Goal: Information Seeking & Learning: Learn about a topic

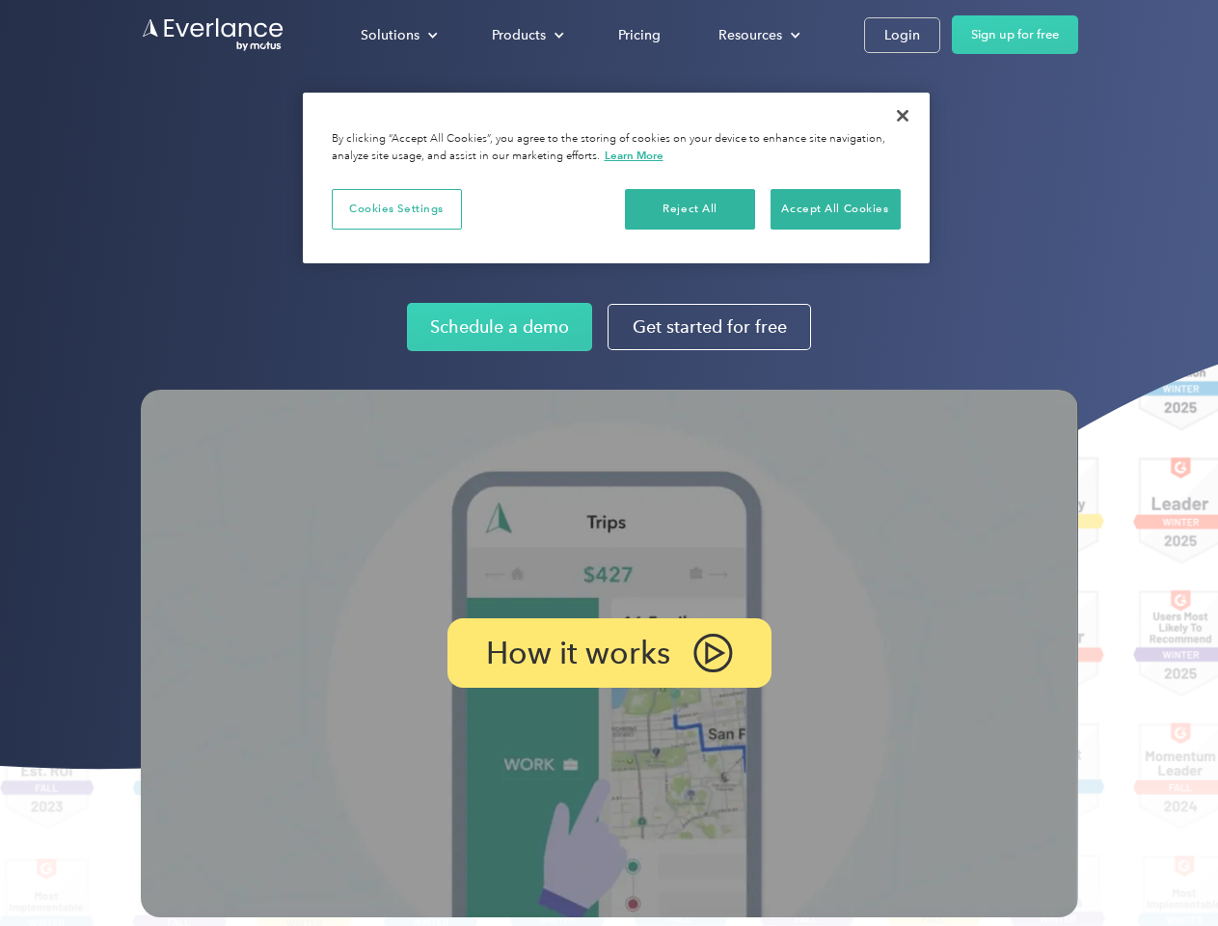
click at [608, 463] on img at bounding box center [609, 653] width 937 height 527
click at [398, 35] on div "Solutions" at bounding box center [390, 35] width 59 height 24
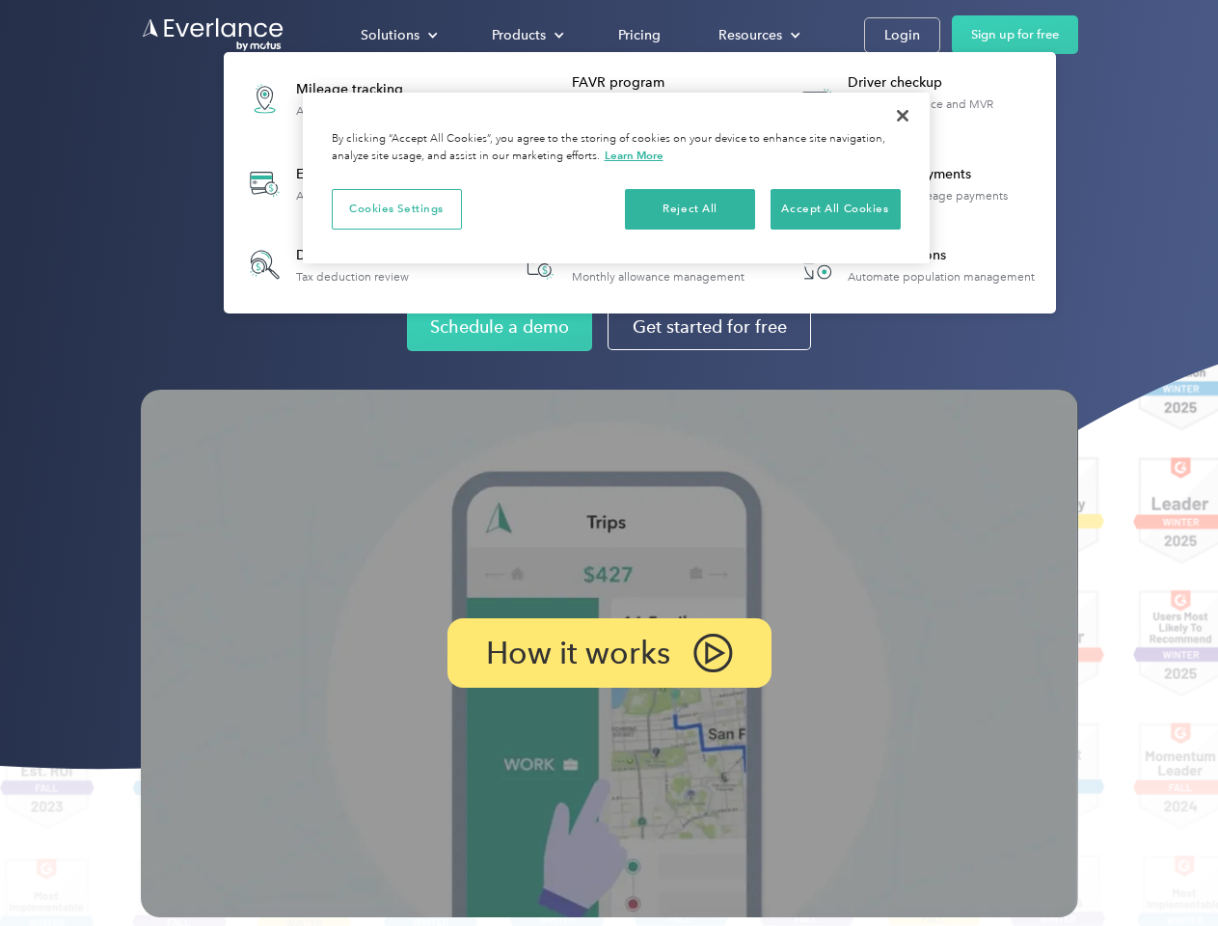
click at [525, 35] on div "Products" at bounding box center [519, 35] width 54 height 24
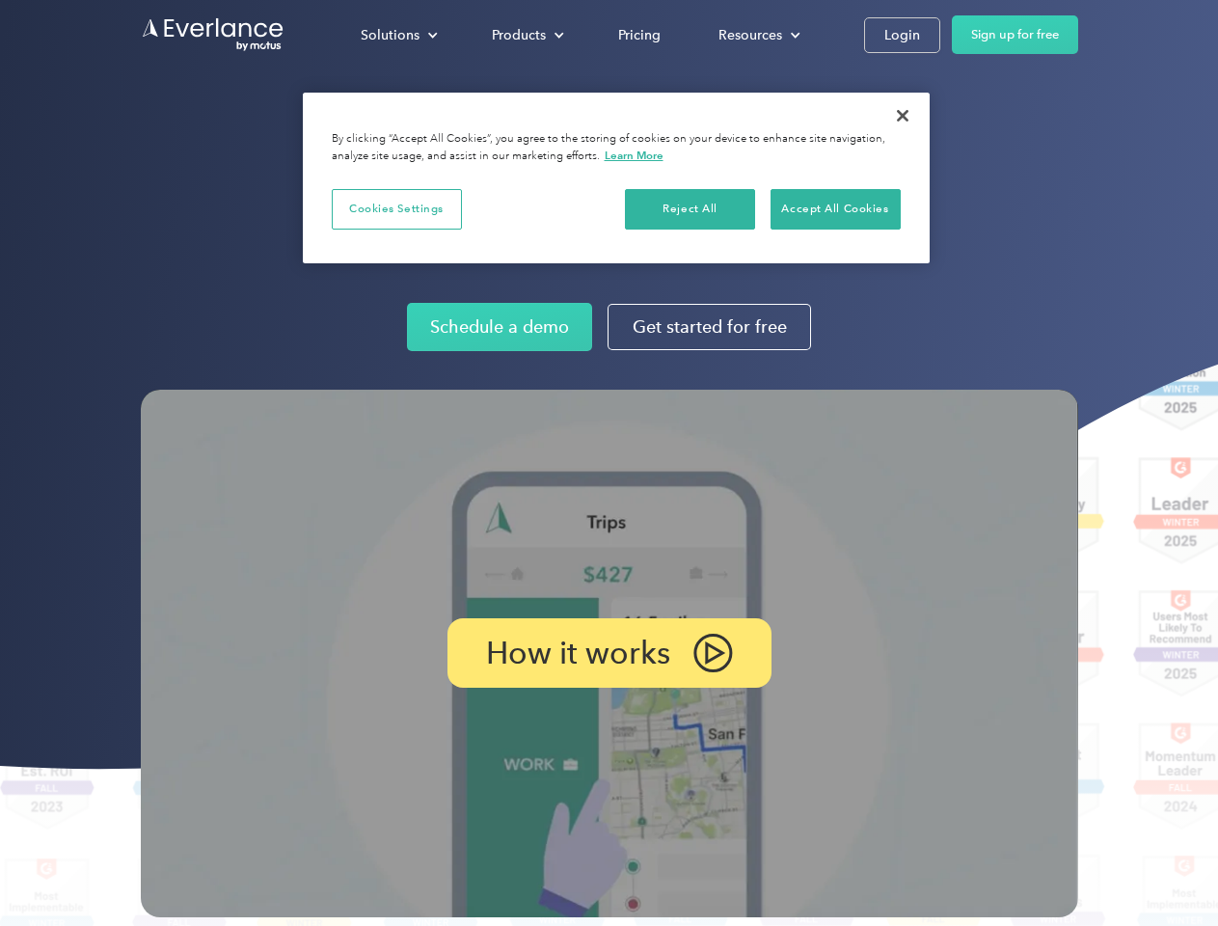
click at [757, 35] on div "Resources" at bounding box center [750, 35] width 64 height 24
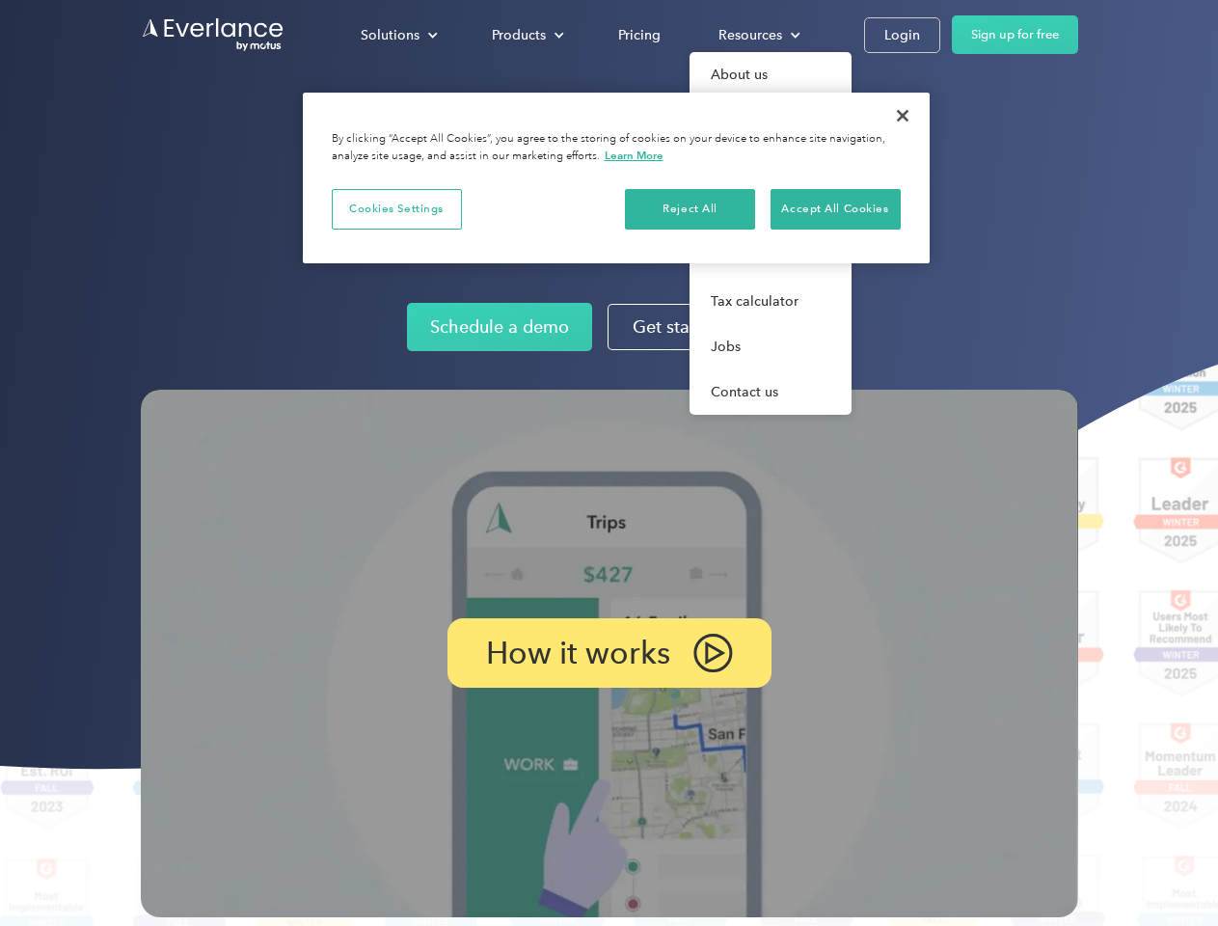
click at [608, 653] on p "How it works" at bounding box center [578, 652] width 184 height 23
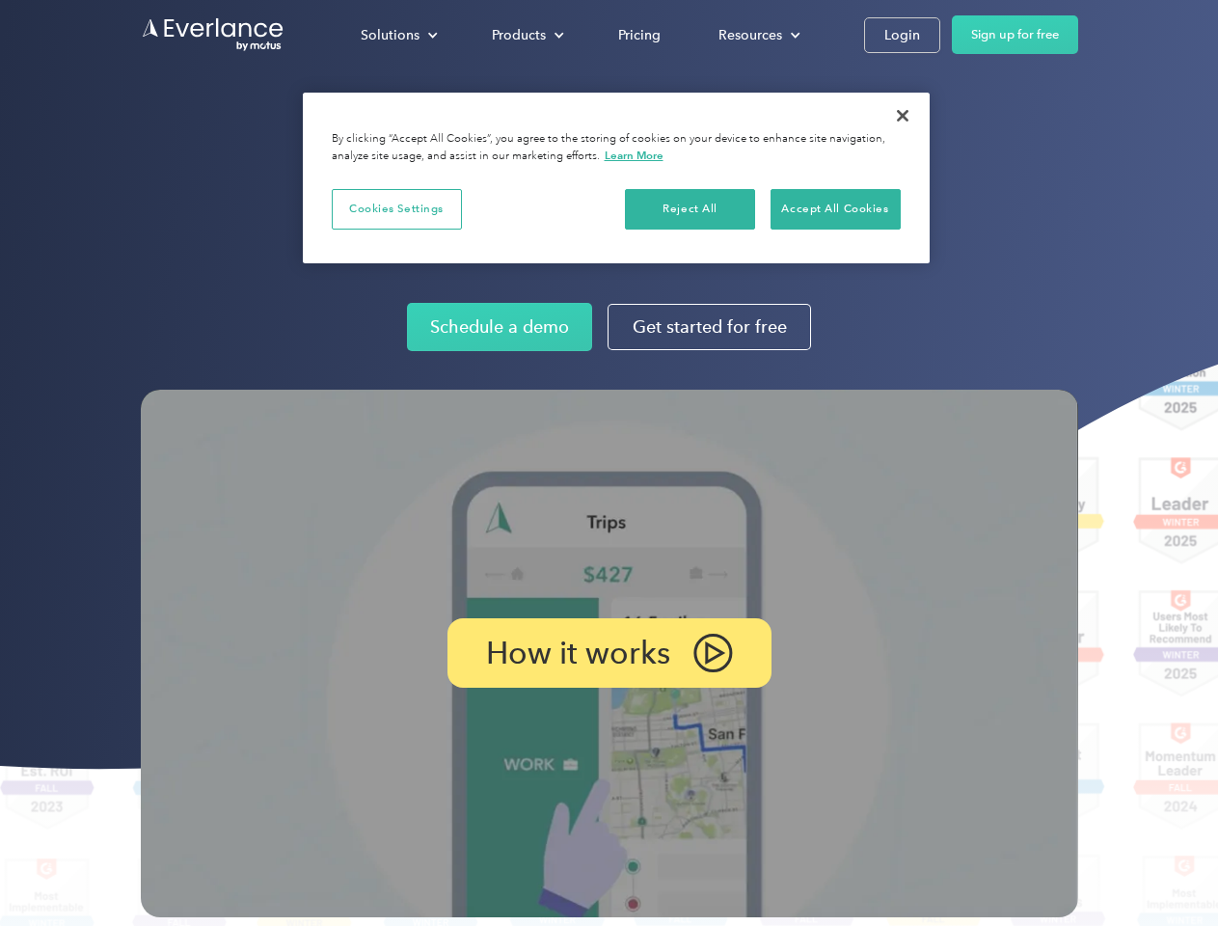
click at [396, 208] on button "Cookies Settings" at bounding box center [397, 209] width 130 height 40
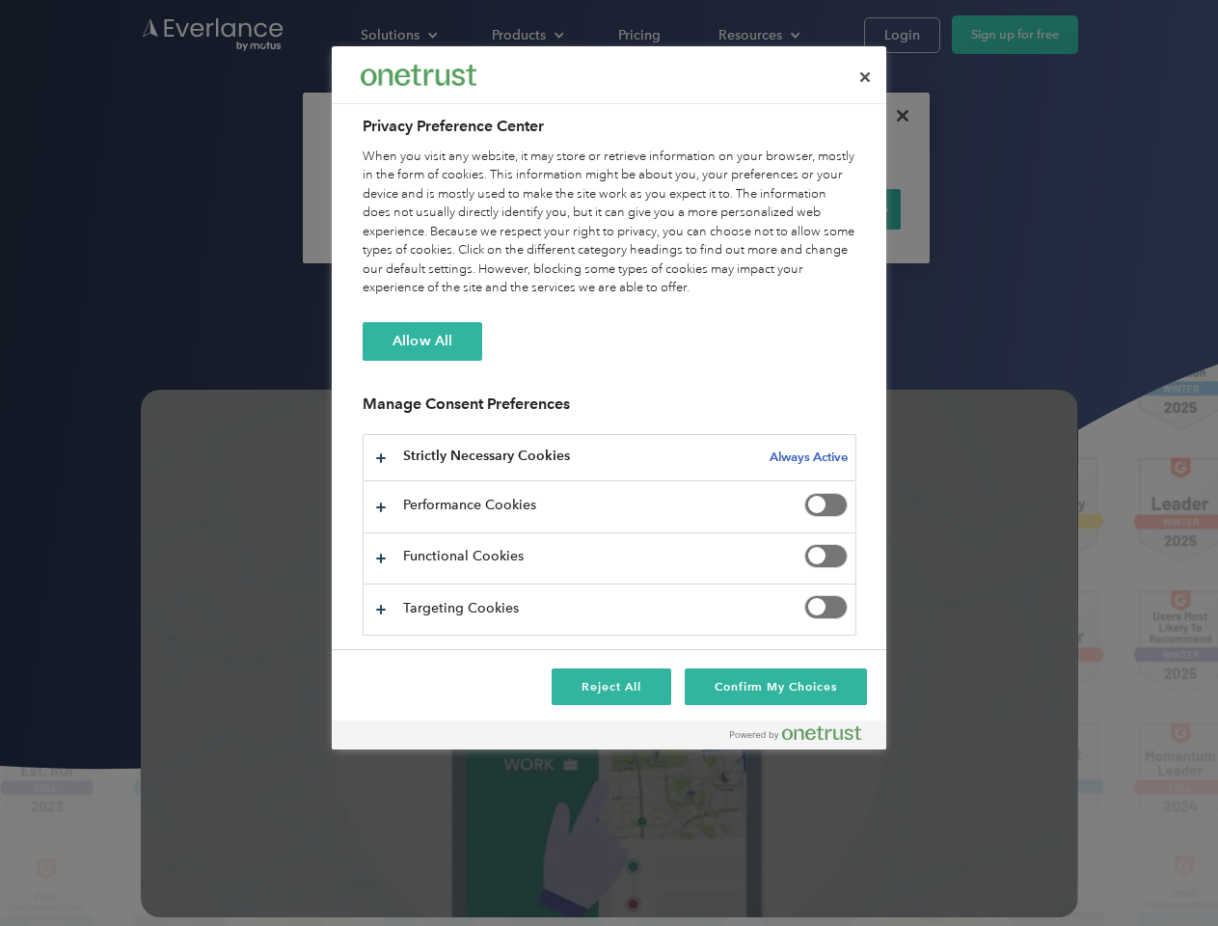
click at [690, 208] on div "When you visit any website, it may store or retrieve information on your browse…" at bounding box center [610, 223] width 494 height 150
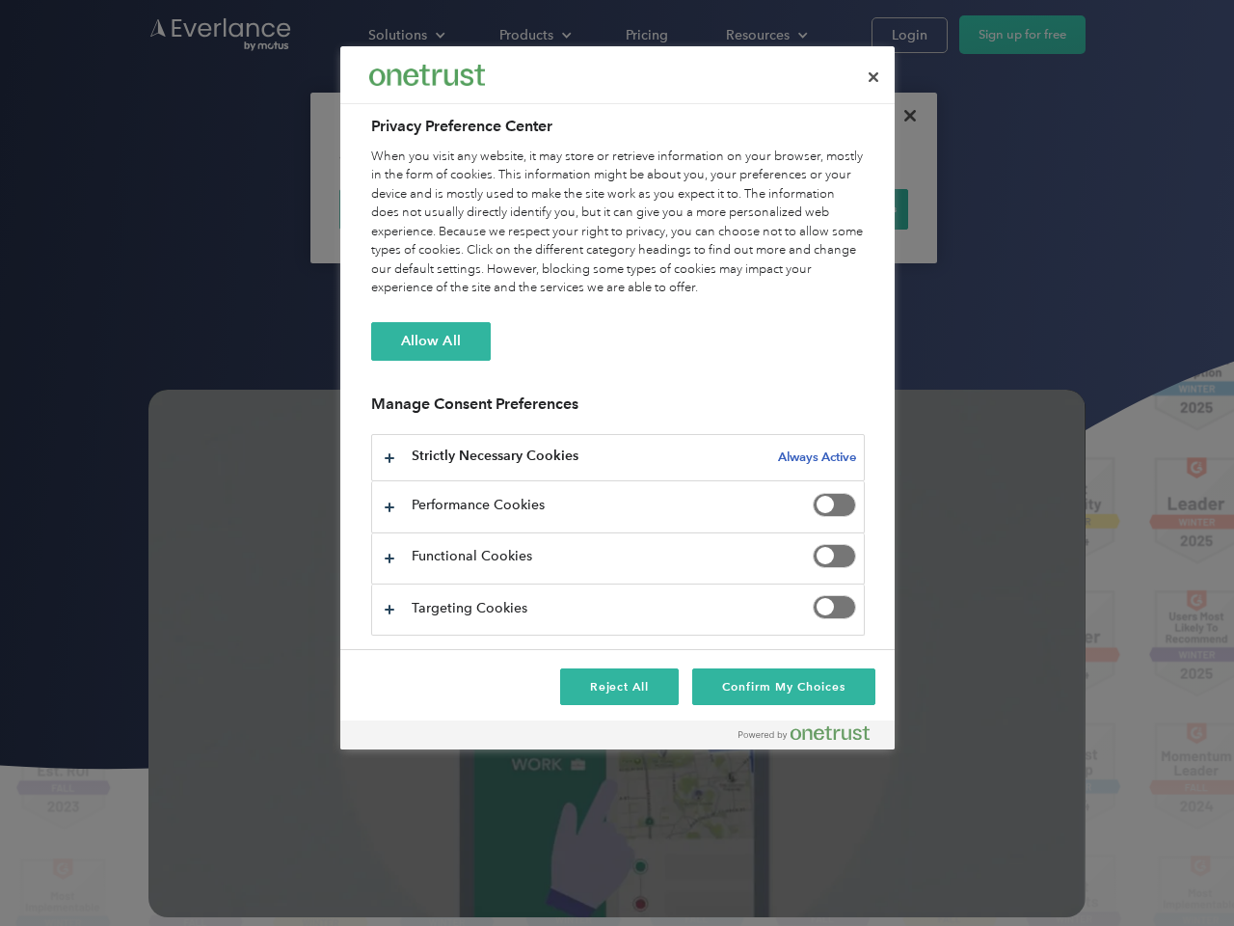
click at [835, 208] on div "When you visit any website, it may store or retrieve information on your browse…" at bounding box center [618, 223] width 494 height 150
click at [902, 116] on div at bounding box center [617, 463] width 1234 height 926
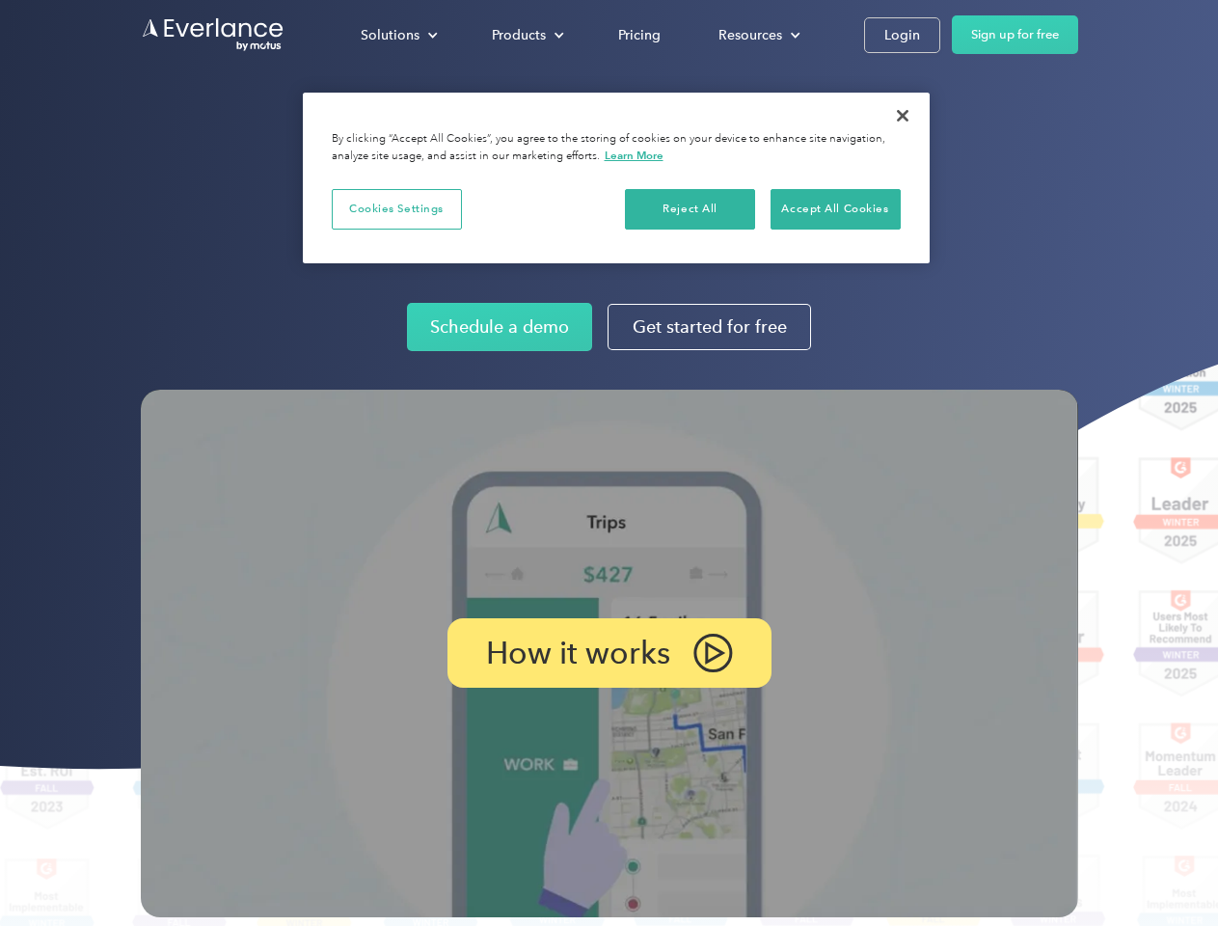
click at [608, 463] on img at bounding box center [609, 653] width 937 height 527
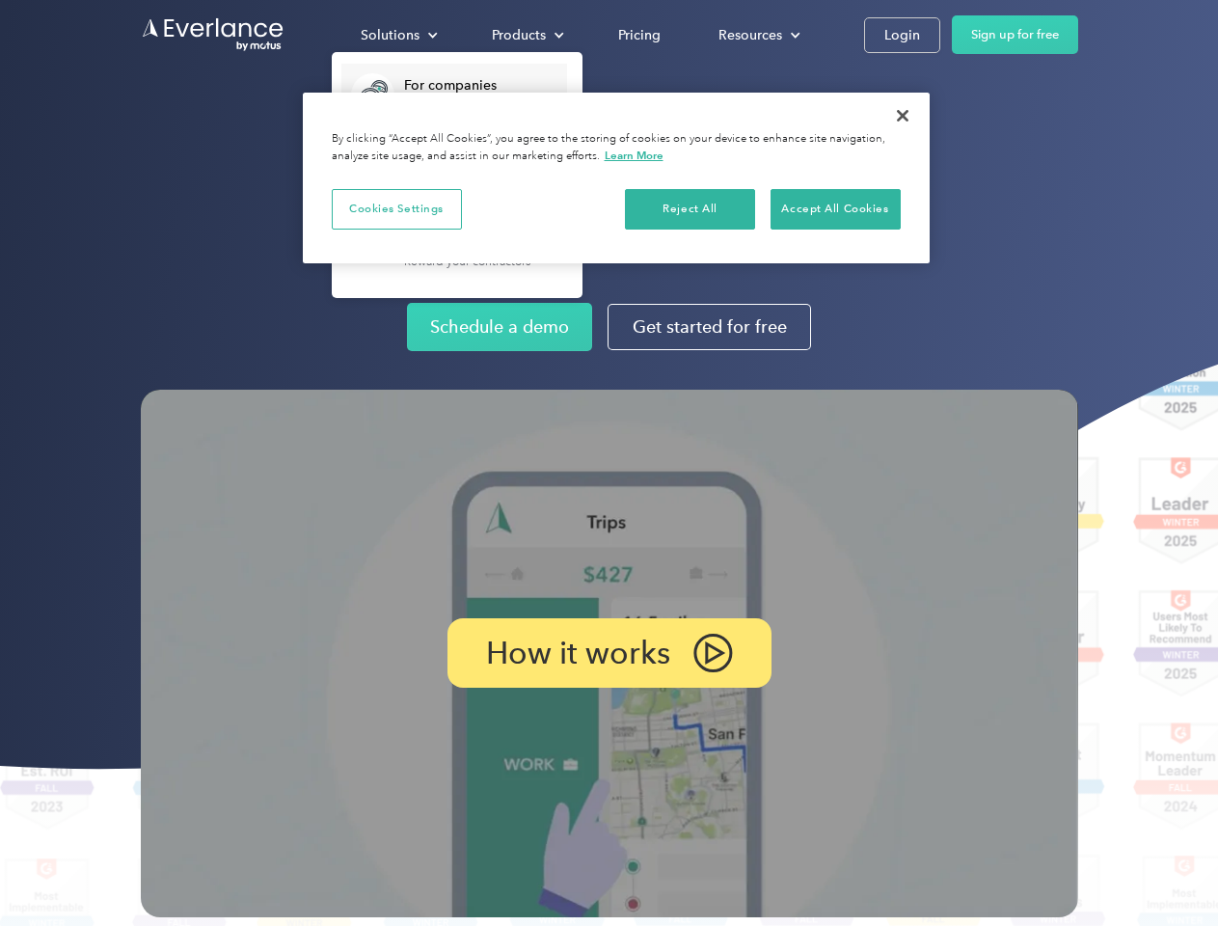
click at [398, 35] on div "Solutions" at bounding box center [390, 35] width 59 height 24
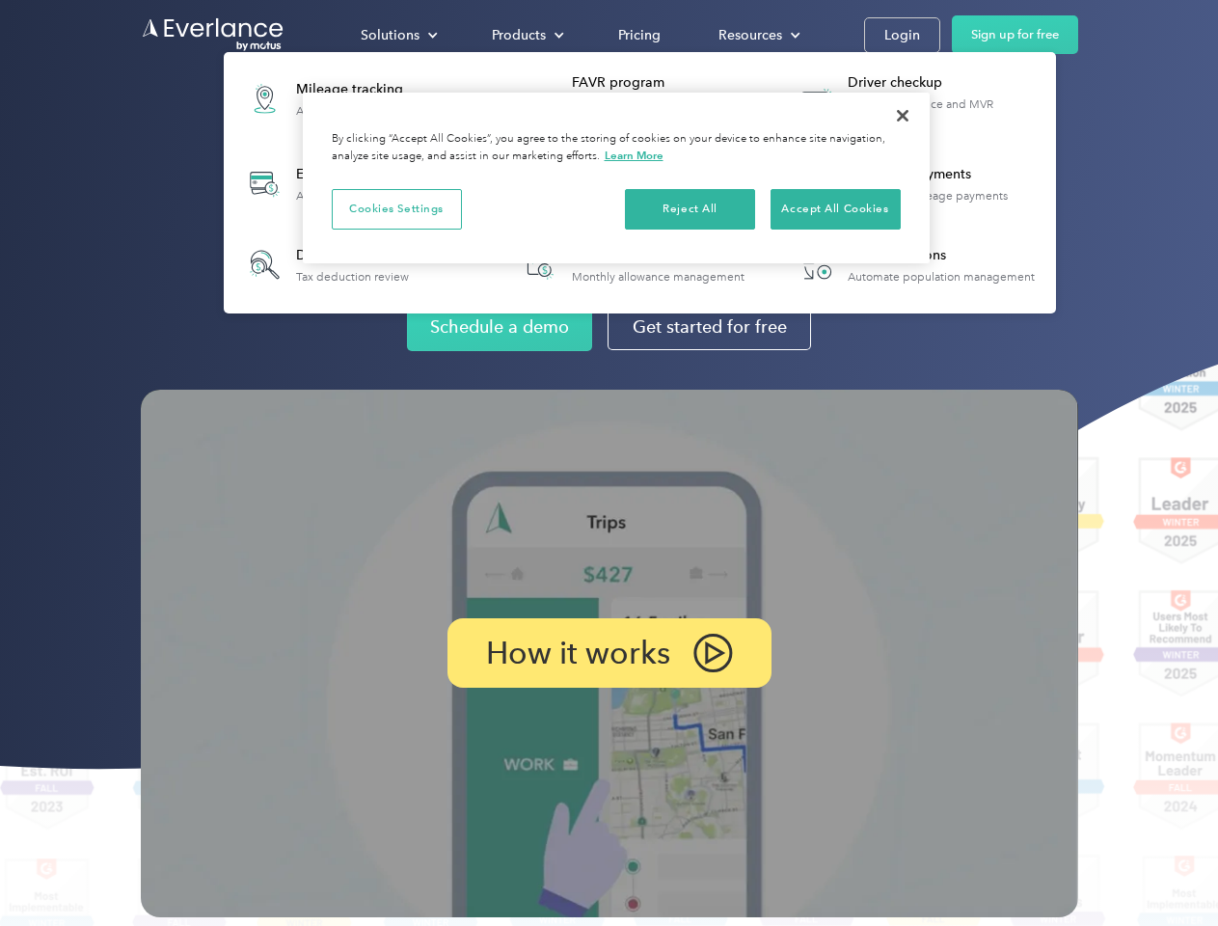
click at [525, 35] on div "Products" at bounding box center [519, 35] width 54 height 24
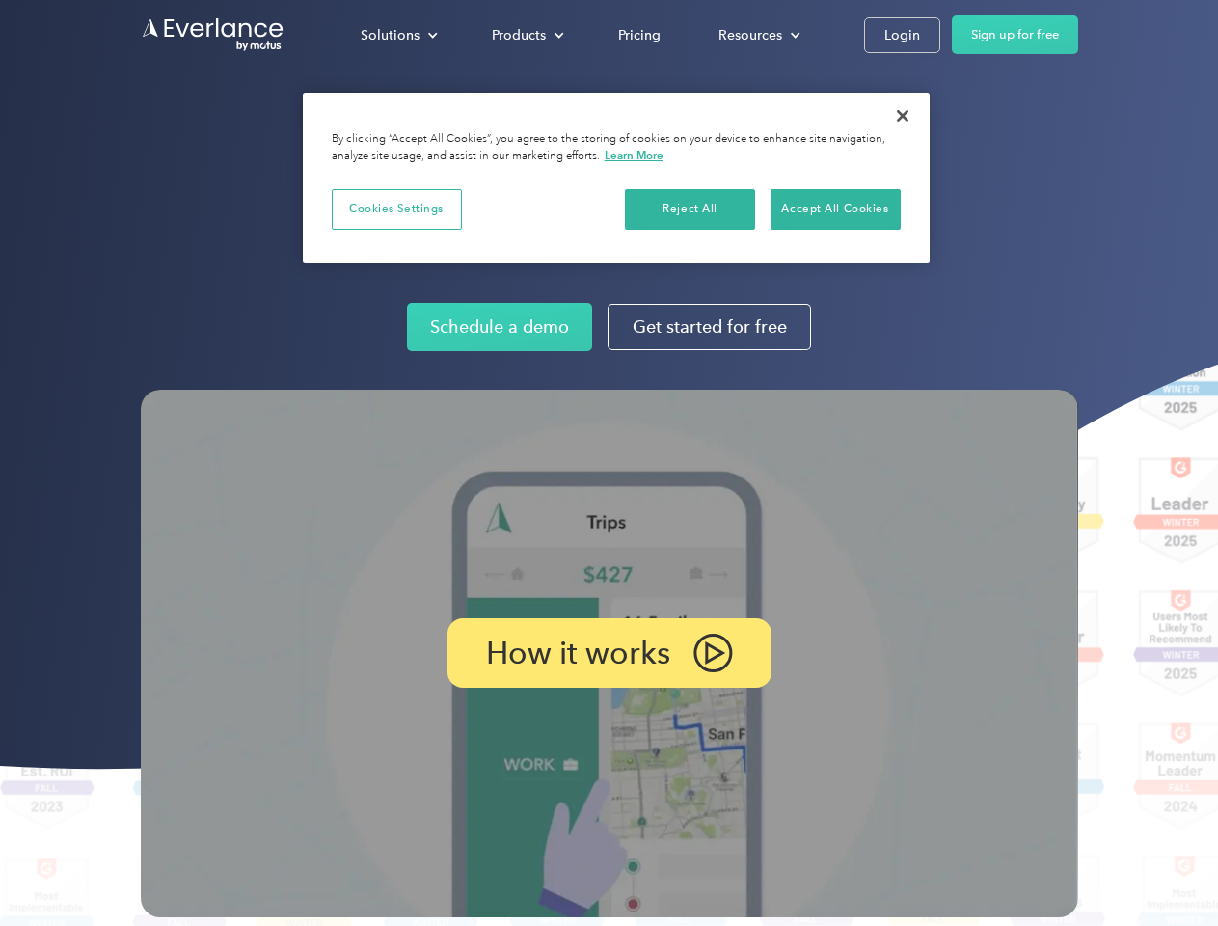
click at [757, 35] on div "Resources" at bounding box center [750, 35] width 64 height 24
click at [608, 653] on p "How it works" at bounding box center [578, 652] width 184 height 23
click at [396, 208] on button "Cookies Settings" at bounding box center [397, 209] width 130 height 40
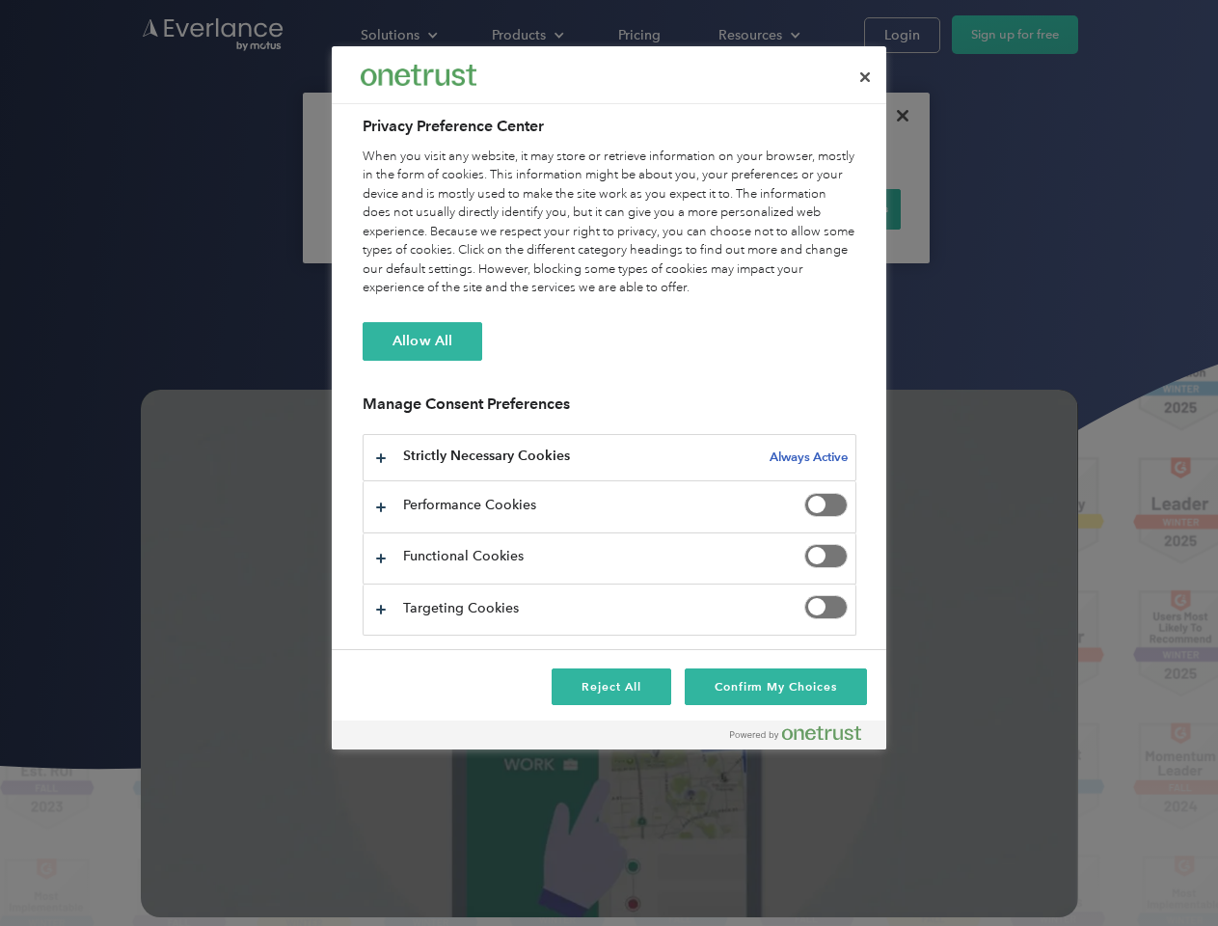
click at [690, 208] on div "When you visit any website, it may store or retrieve information on your browse…" at bounding box center [610, 223] width 494 height 150
click at [835, 208] on div "When you visit any website, it may store or retrieve information on your browse…" at bounding box center [610, 223] width 494 height 150
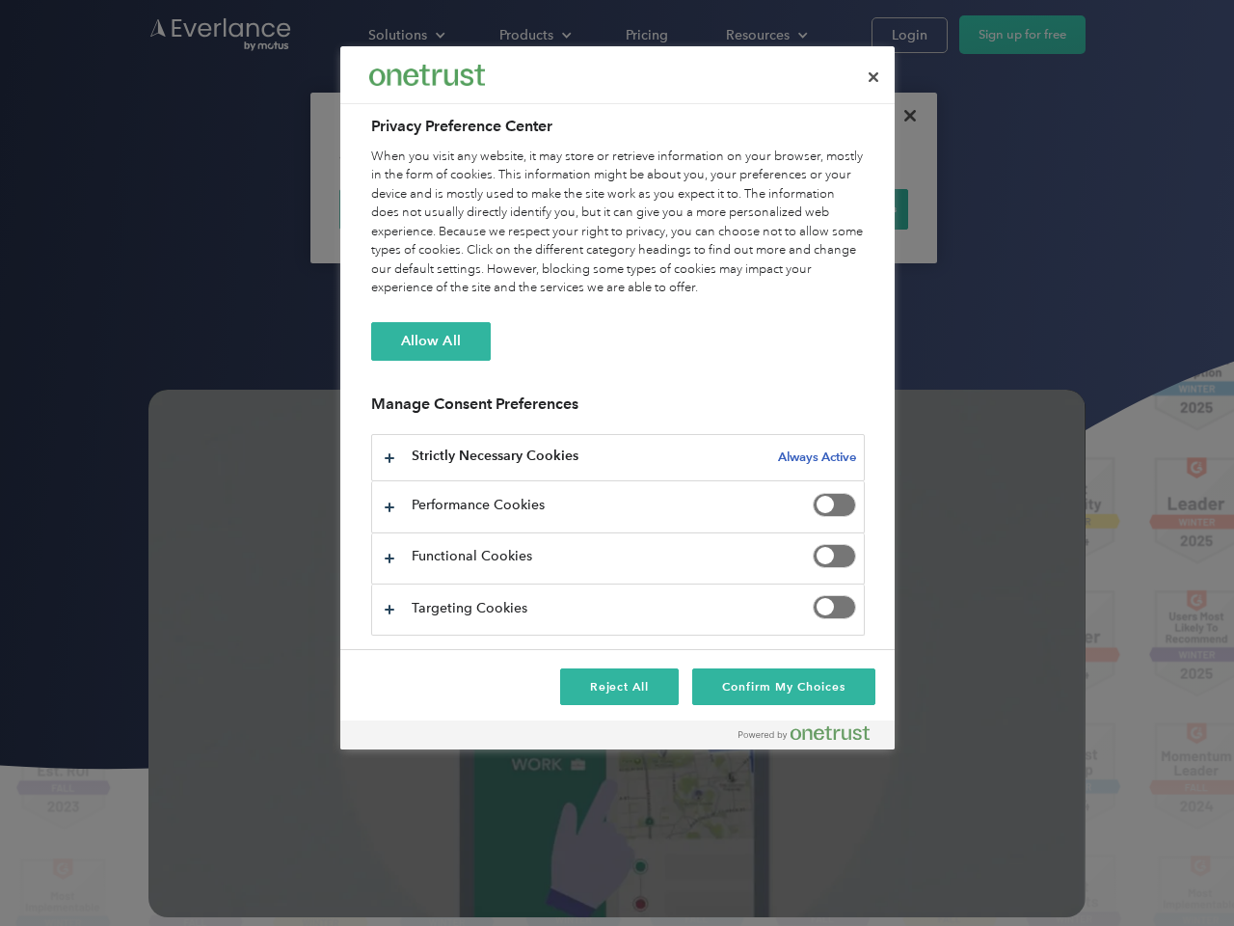
click at [902, 116] on div at bounding box center [617, 463] width 1234 height 926
